Goal: Find specific page/section: Find specific page/section

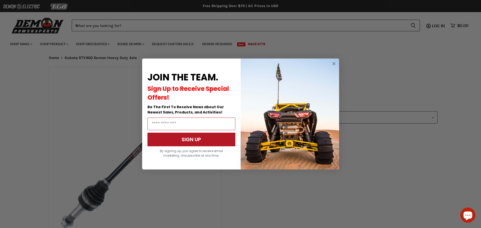
click at [333, 65] on icon "Close dialog" at bounding box center [333, 64] width 3 height 3
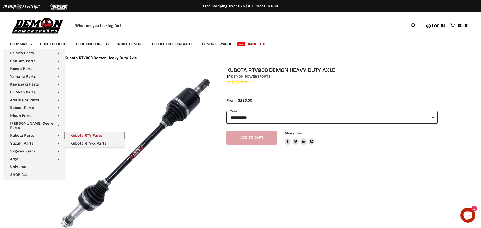
click at [91, 132] on link "Kubota RTV Parts" at bounding box center [94, 136] width 61 height 8
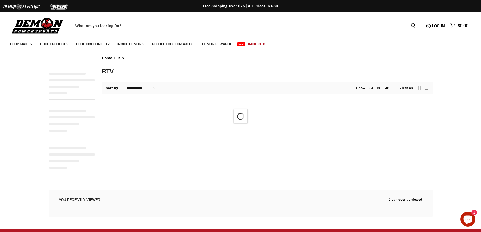
select select "**********"
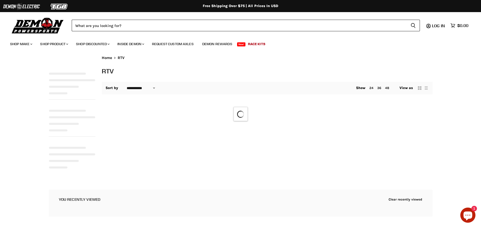
select select "**********"
